Goal: Task Accomplishment & Management: Use online tool/utility

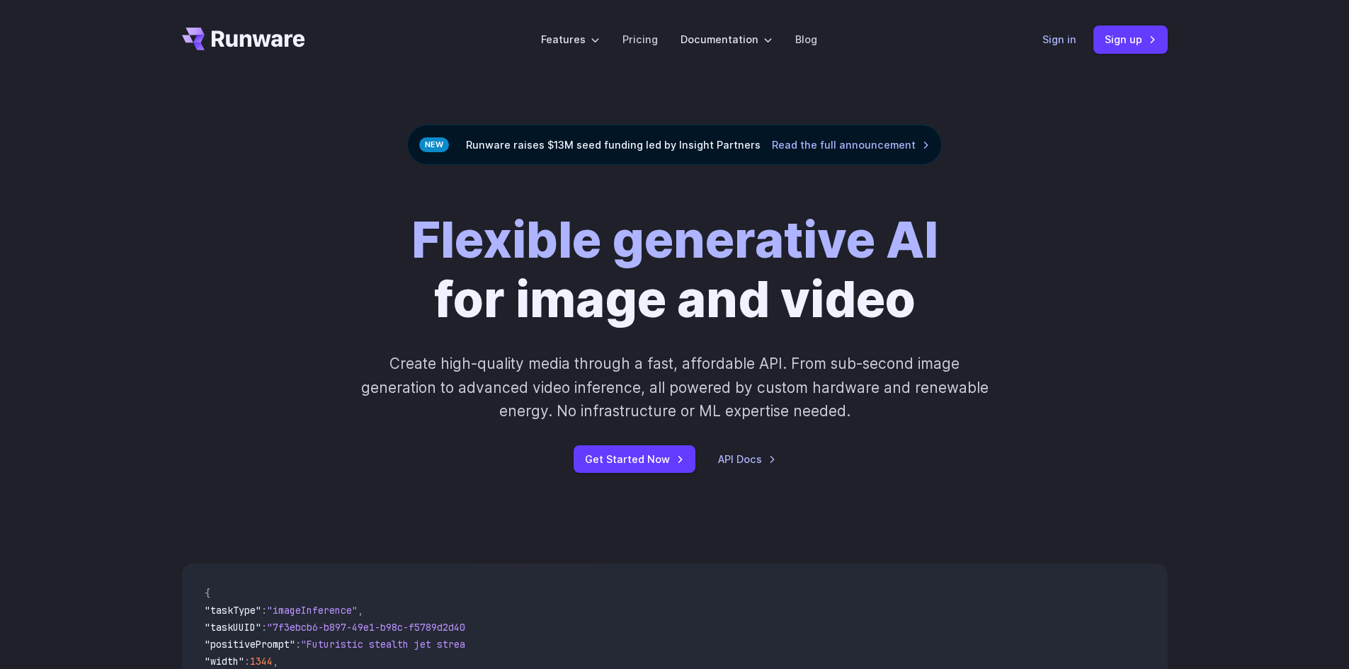
click at [1057, 38] on link "Sign in" at bounding box center [1059, 39] width 34 height 16
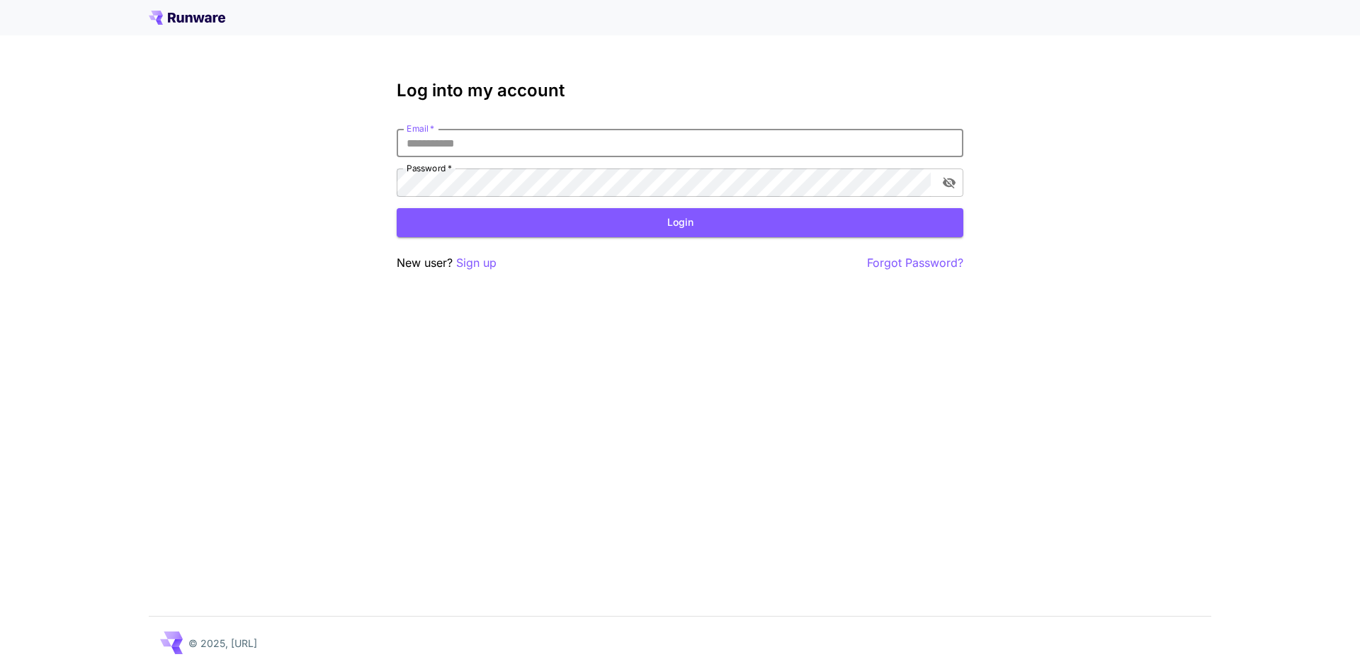
click at [510, 136] on input "Email   *" at bounding box center [680, 143] width 567 height 28
type input "**********"
click button "Login" at bounding box center [680, 222] width 567 height 29
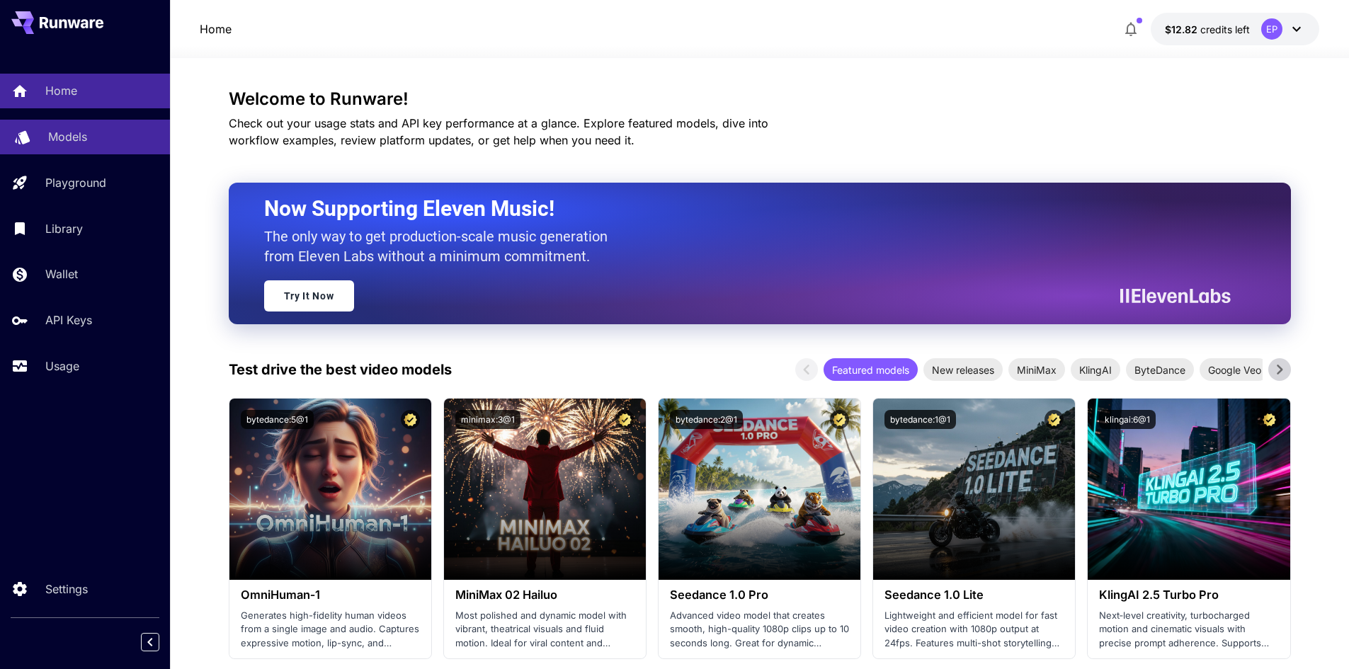
click at [70, 120] on div "Home Models Playground Library Wallet API Keys Usage" at bounding box center [85, 228] width 170 height 309
click at [68, 137] on p "Models" at bounding box center [67, 136] width 39 height 17
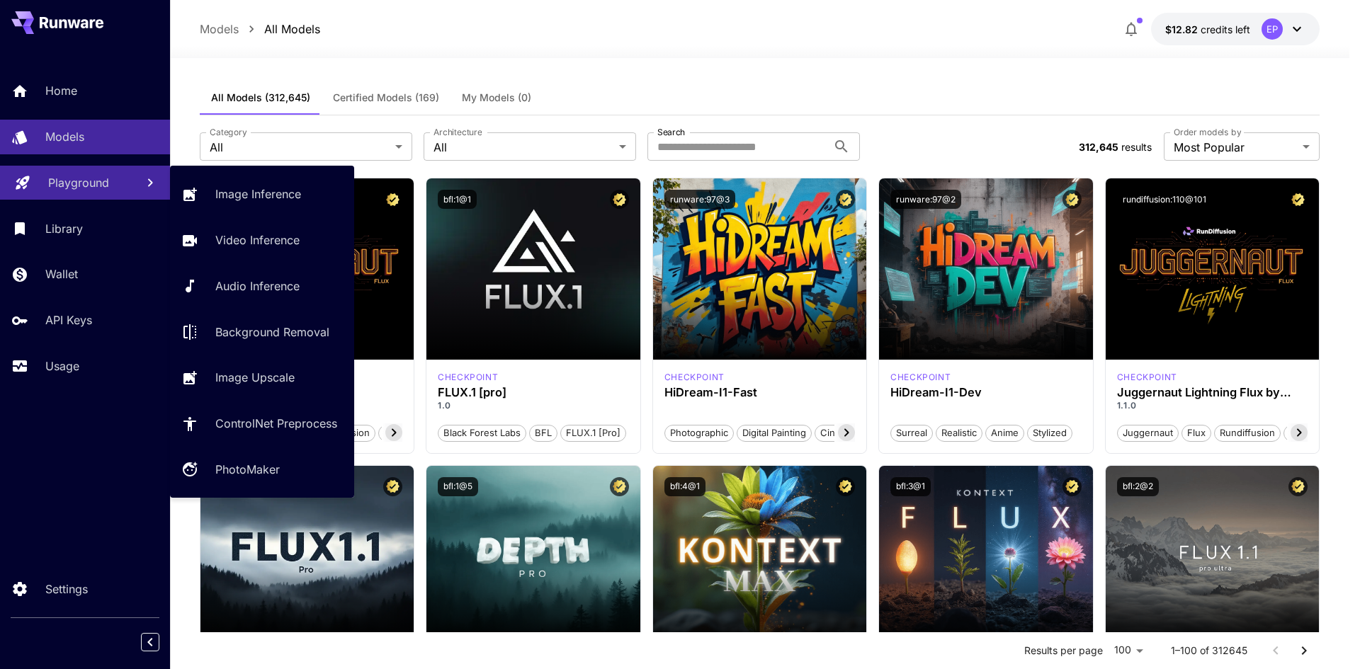
click at [89, 183] on p "Playground" at bounding box center [78, 182] width 61 height 17
